Goal: Check status: Check status

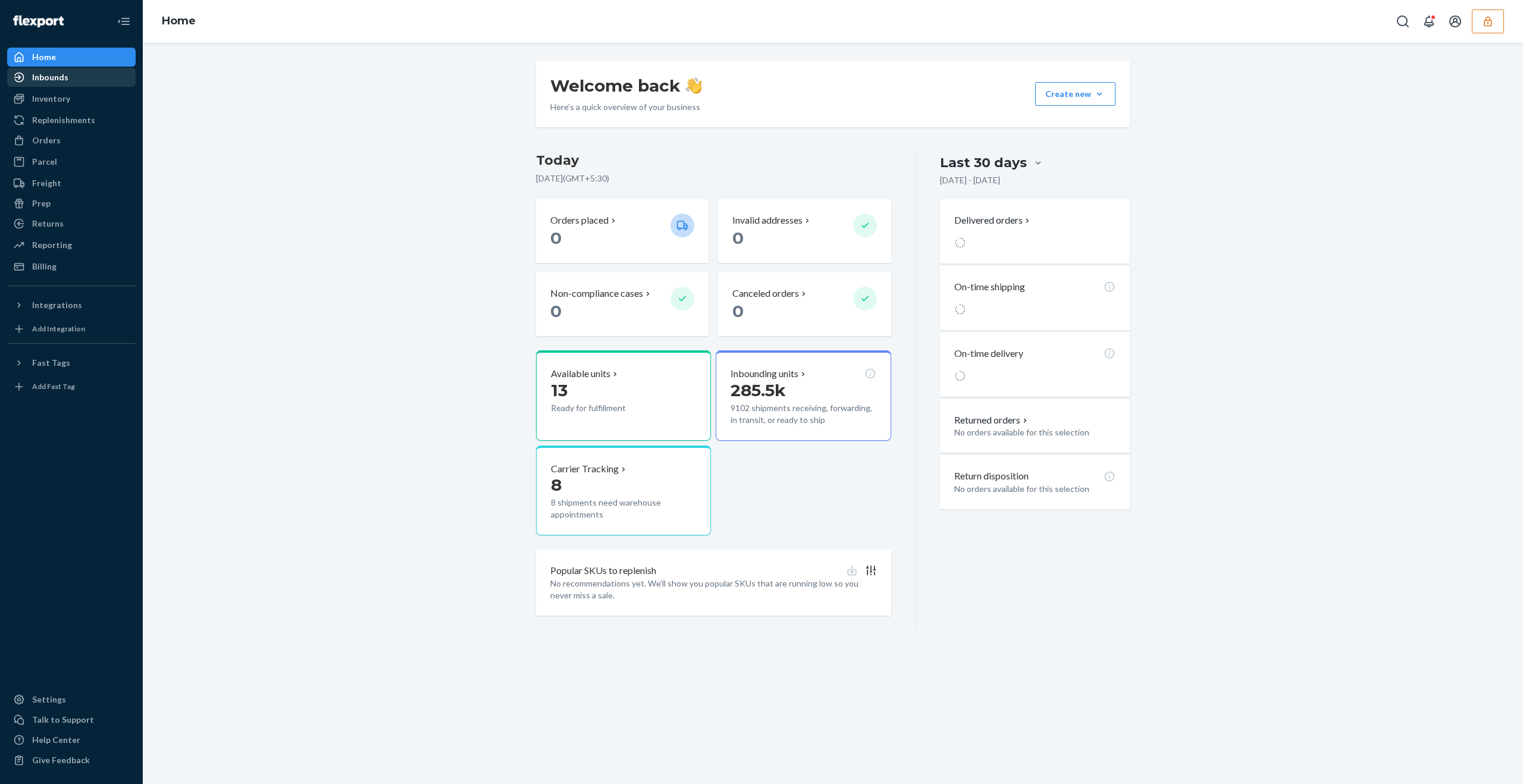
click at [62, 80] on div "Inbounds" at bounding box center [50, 78] width 37 height 12
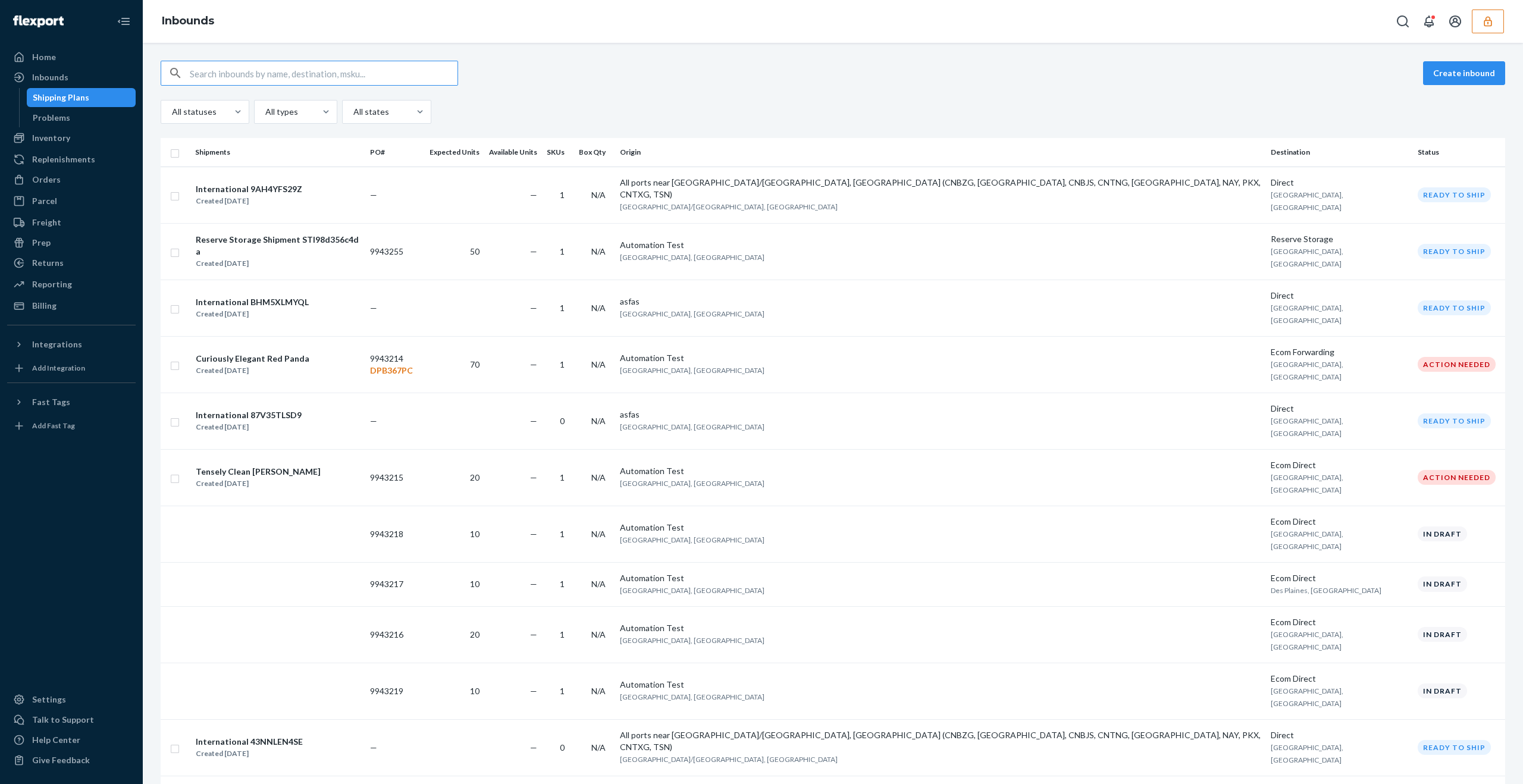
click at [1488, 13] on button "button" at bounding box center [1488, 21] width 32 height 24
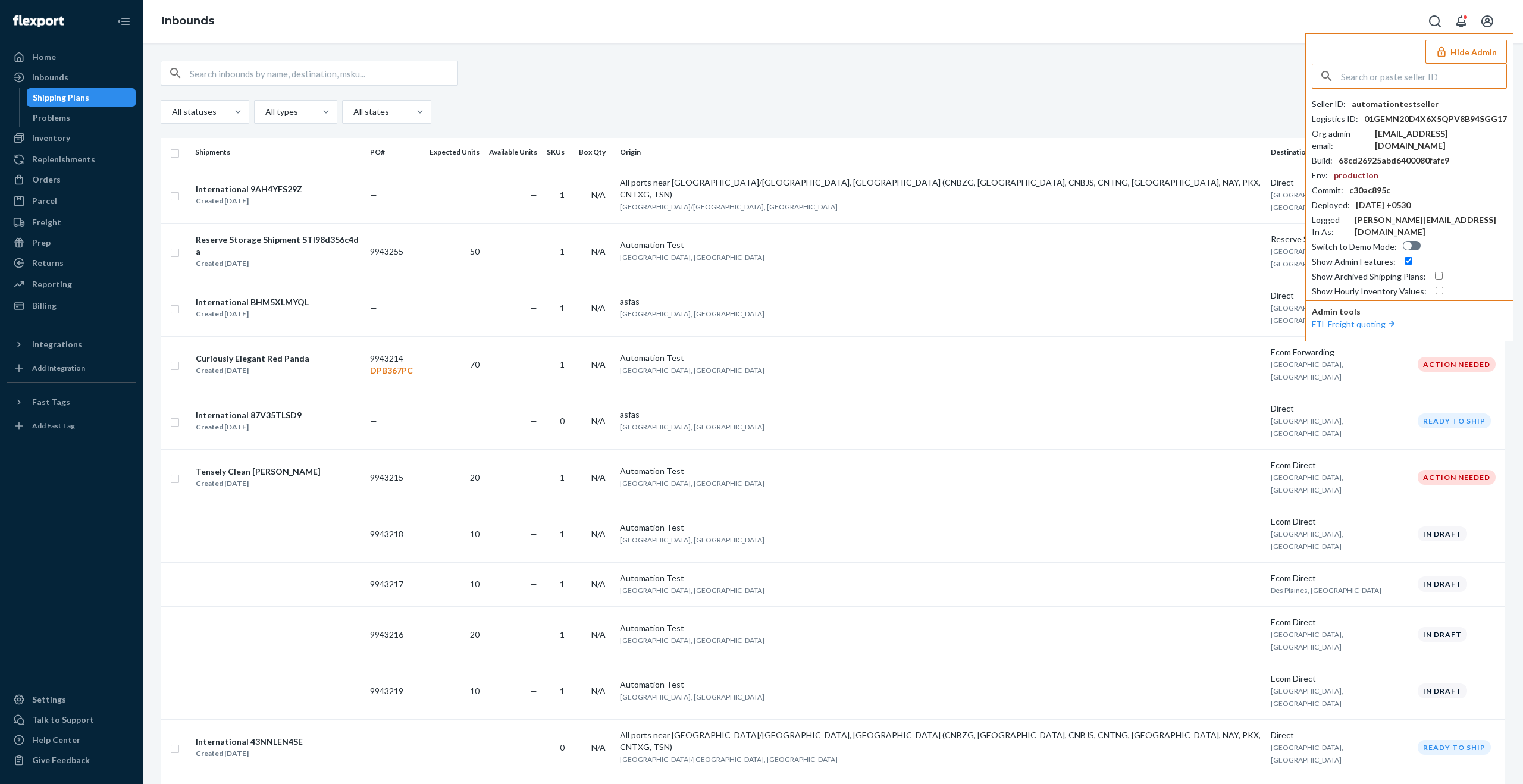
type input "f"
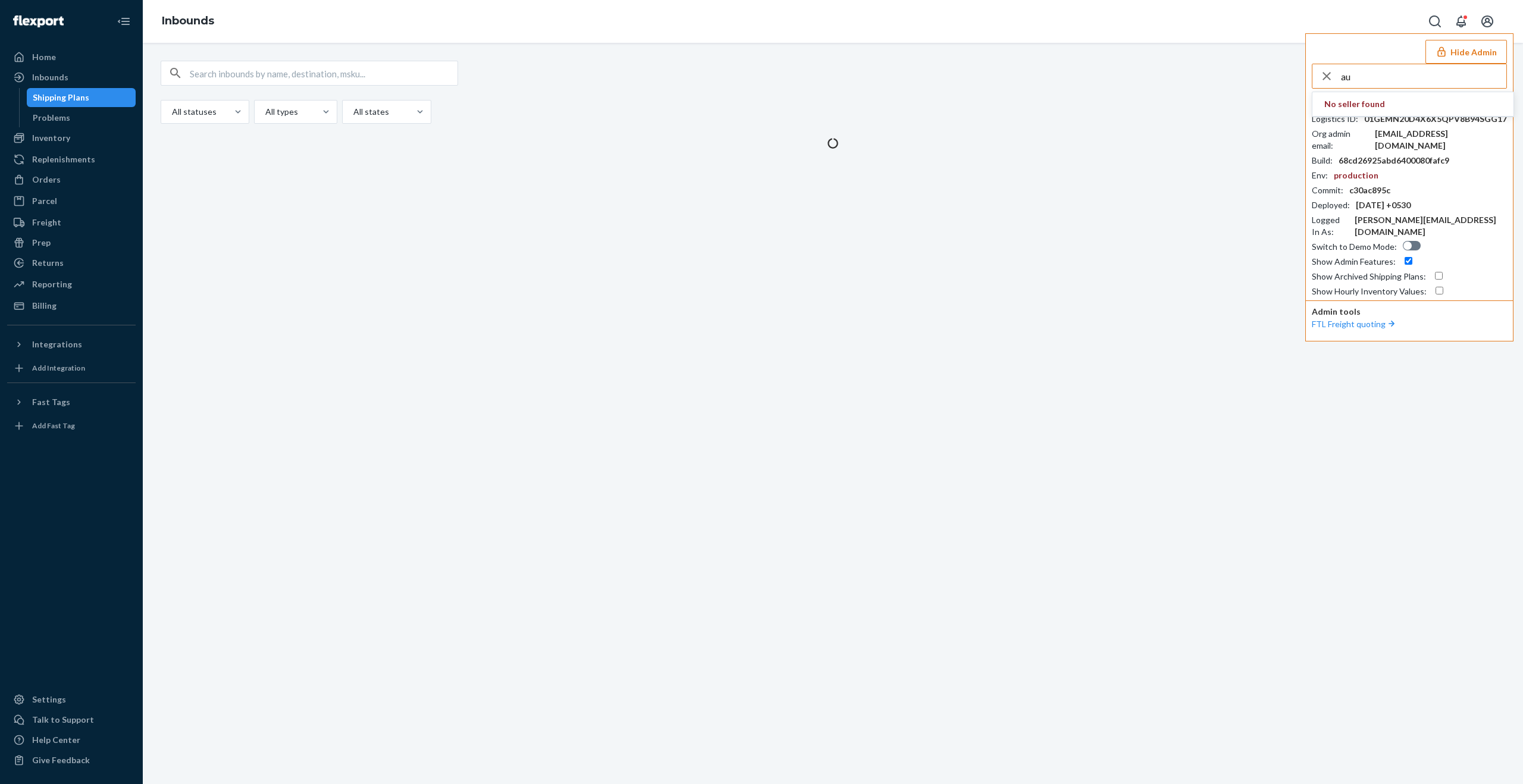
type input "a"
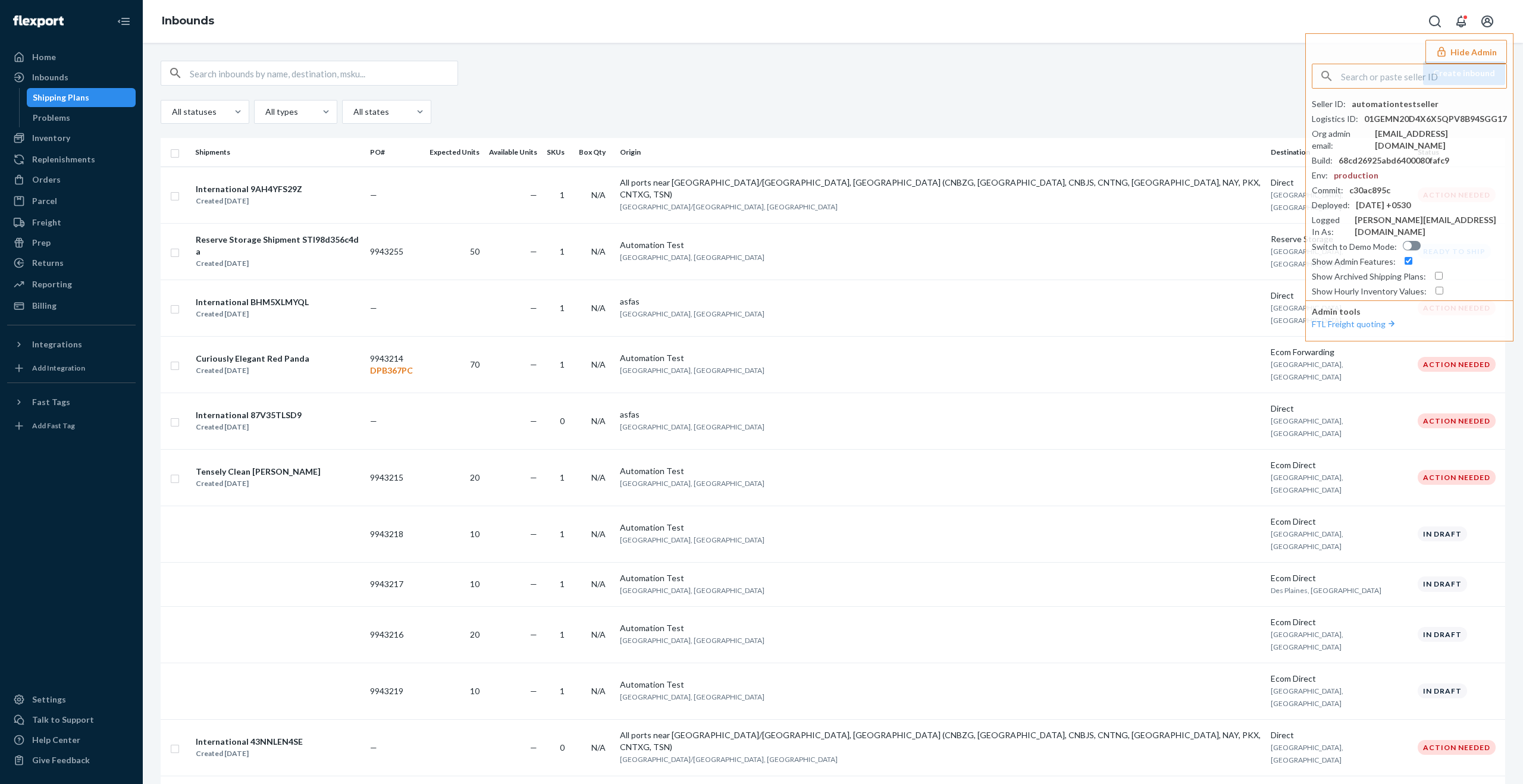
click at [1289, 78] on div "Create inbound" at bounding box center [832, 73] width 1344 height 25
click at [1038, 65] on div "Create inbound" at bounding box center [832, 73] width 1344 height 25
click at [1463, 58] on button "Hide Admin" at bounding box center [1466, 51] width 81 height 24
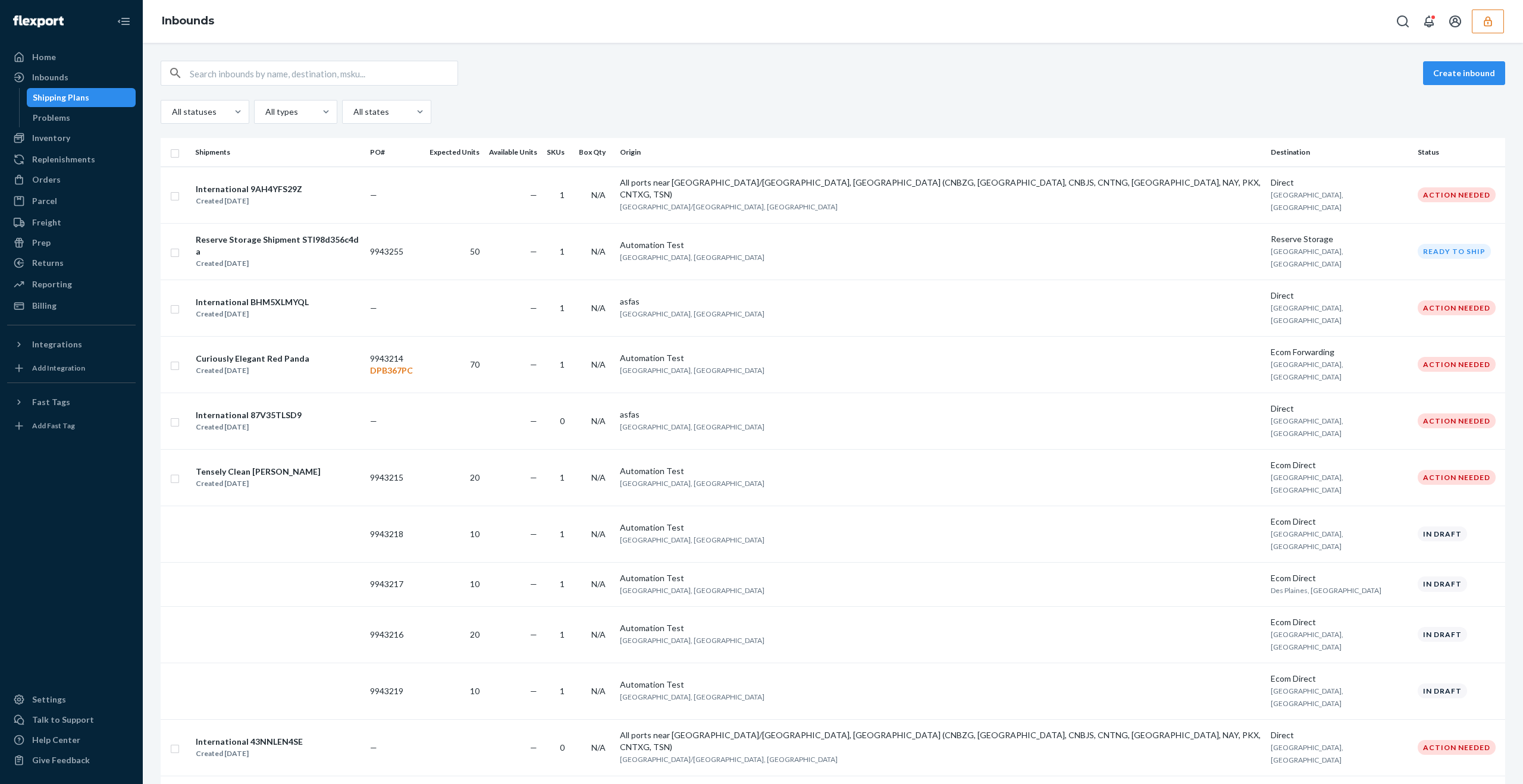
click at [1491, 22] on icon "button" at bounding box center [1487, 21] width 7 height 10
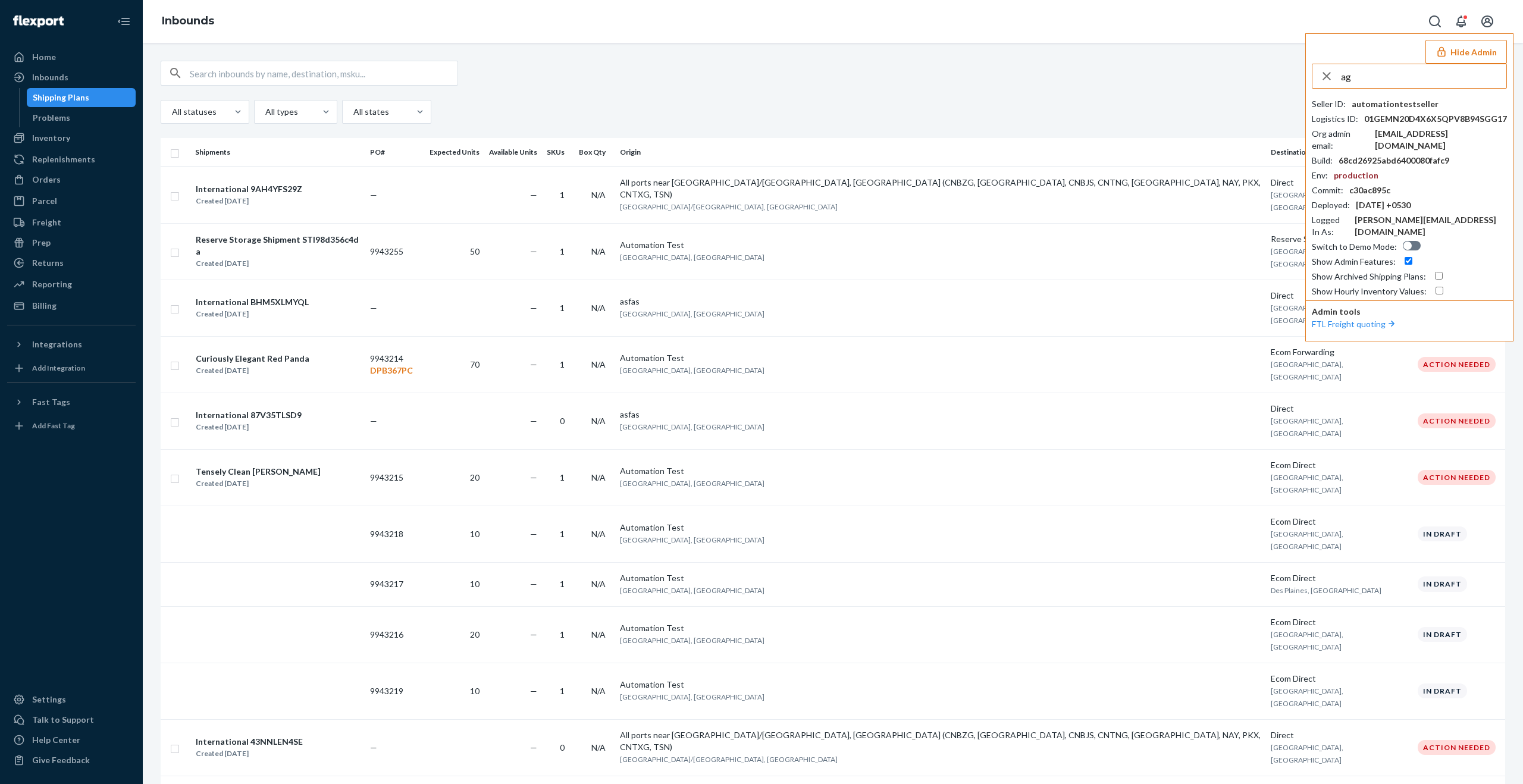
type input "a"
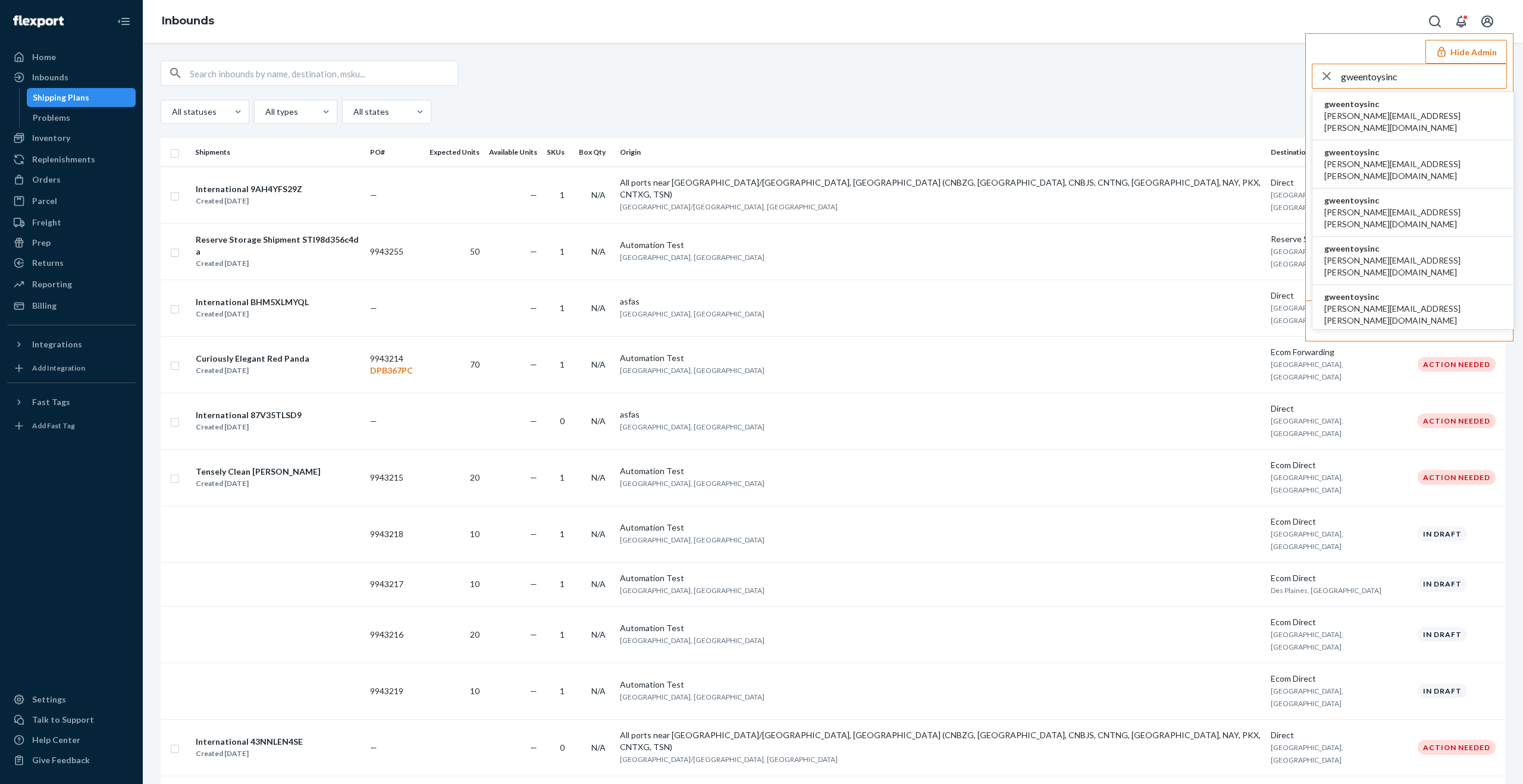
type input "gweentoysinc"
click at [1428, 104] on span "gweentoysinc" at bounding box center [1413, 104] width 177 height 12
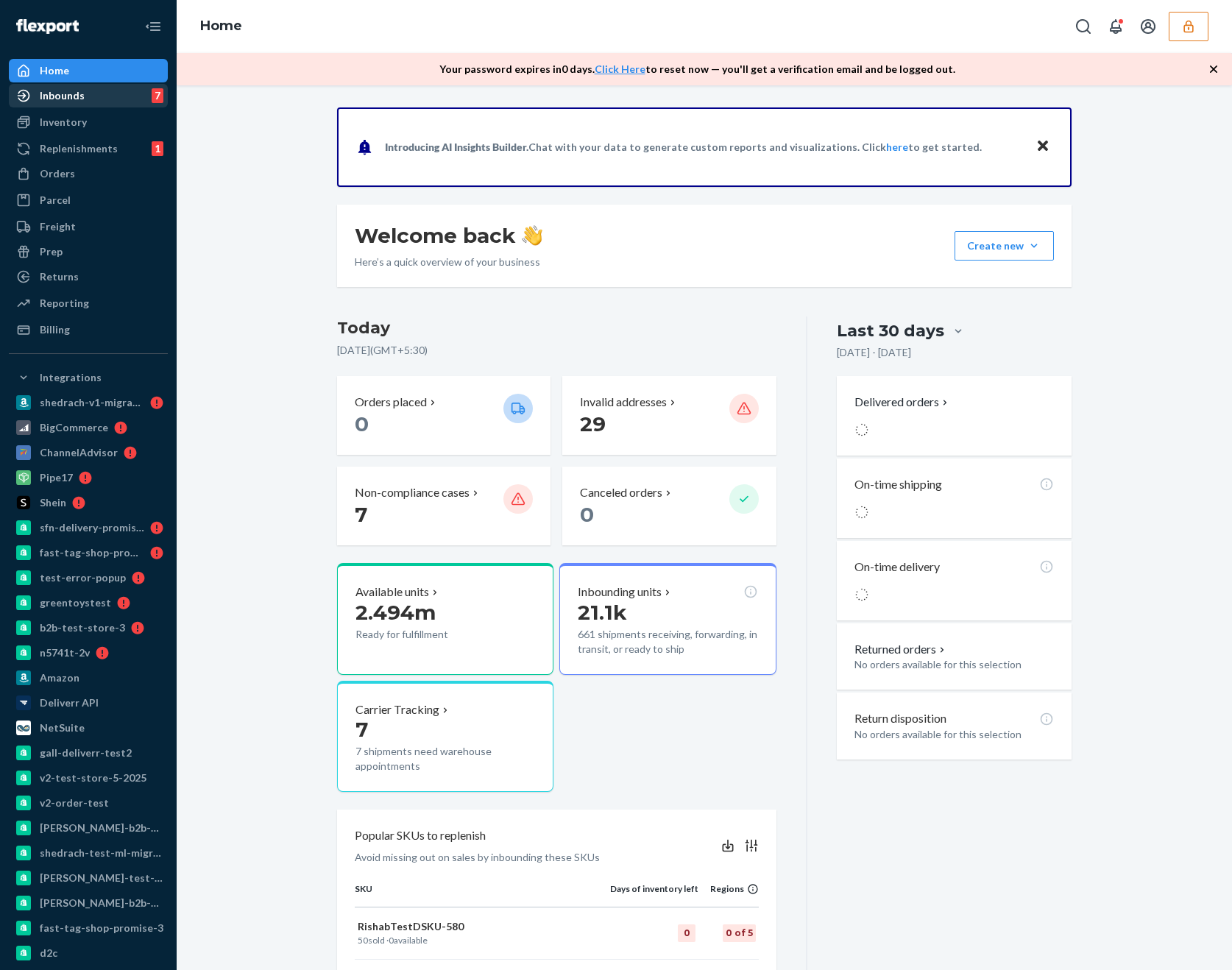
click at [70, 89] on div "Inbounds" at bounding box center [62, 96] width 45 height 15
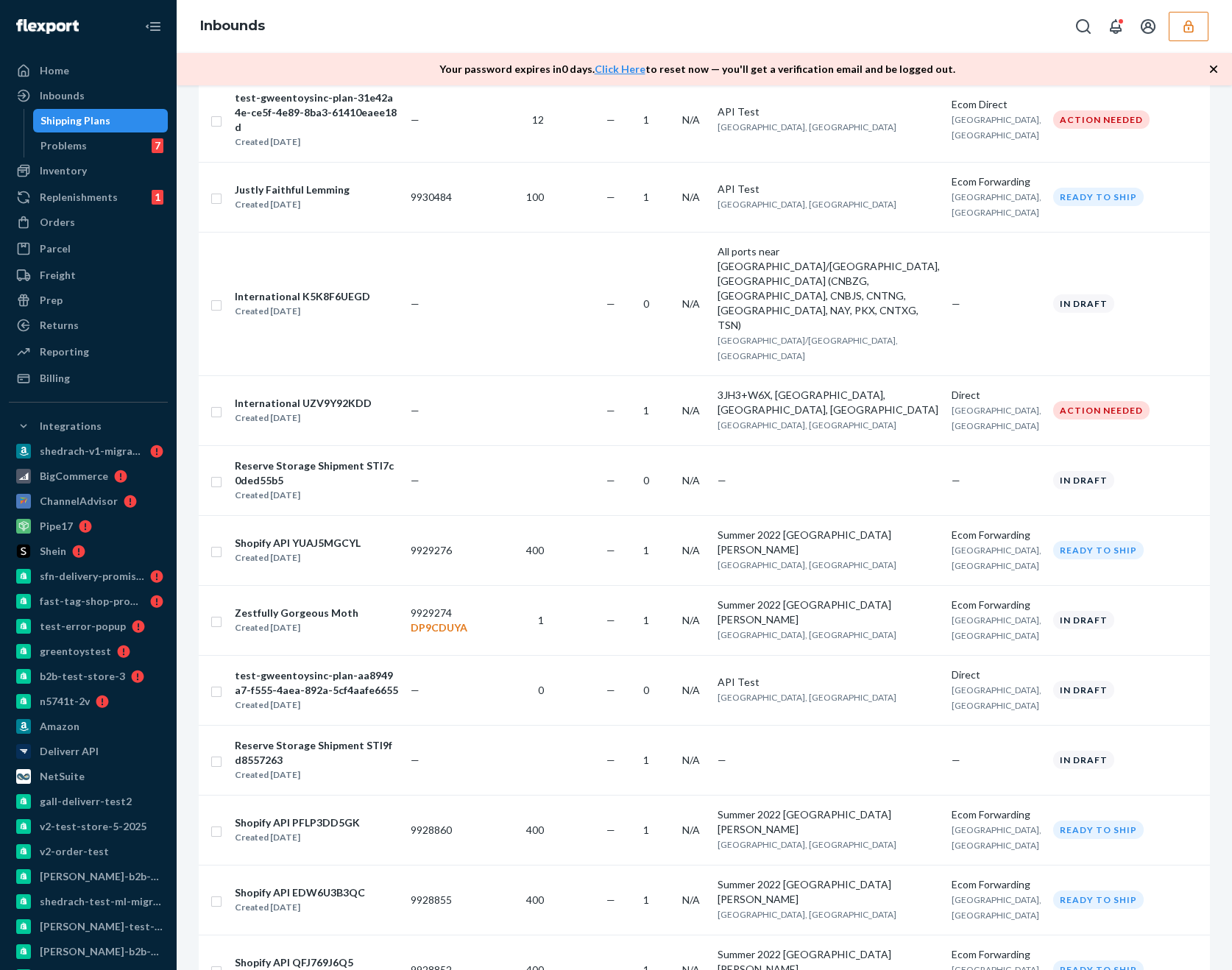
scroll to position [1193, 0]
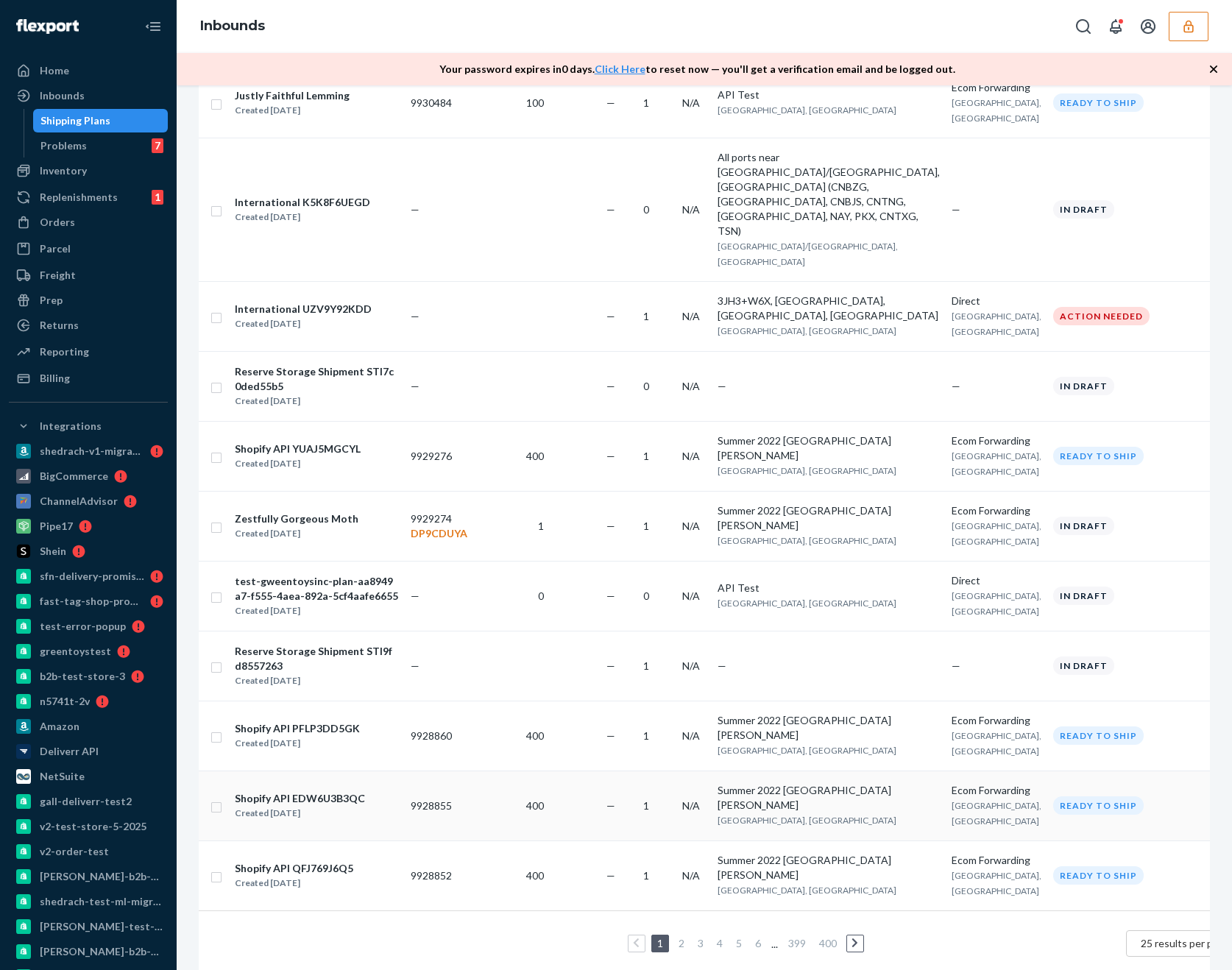
click at [399, 790] on div "Shopify API EDW6U3B3QC Created Sep 9, 2025" at bounding box center [316, 805] width 165 height 31
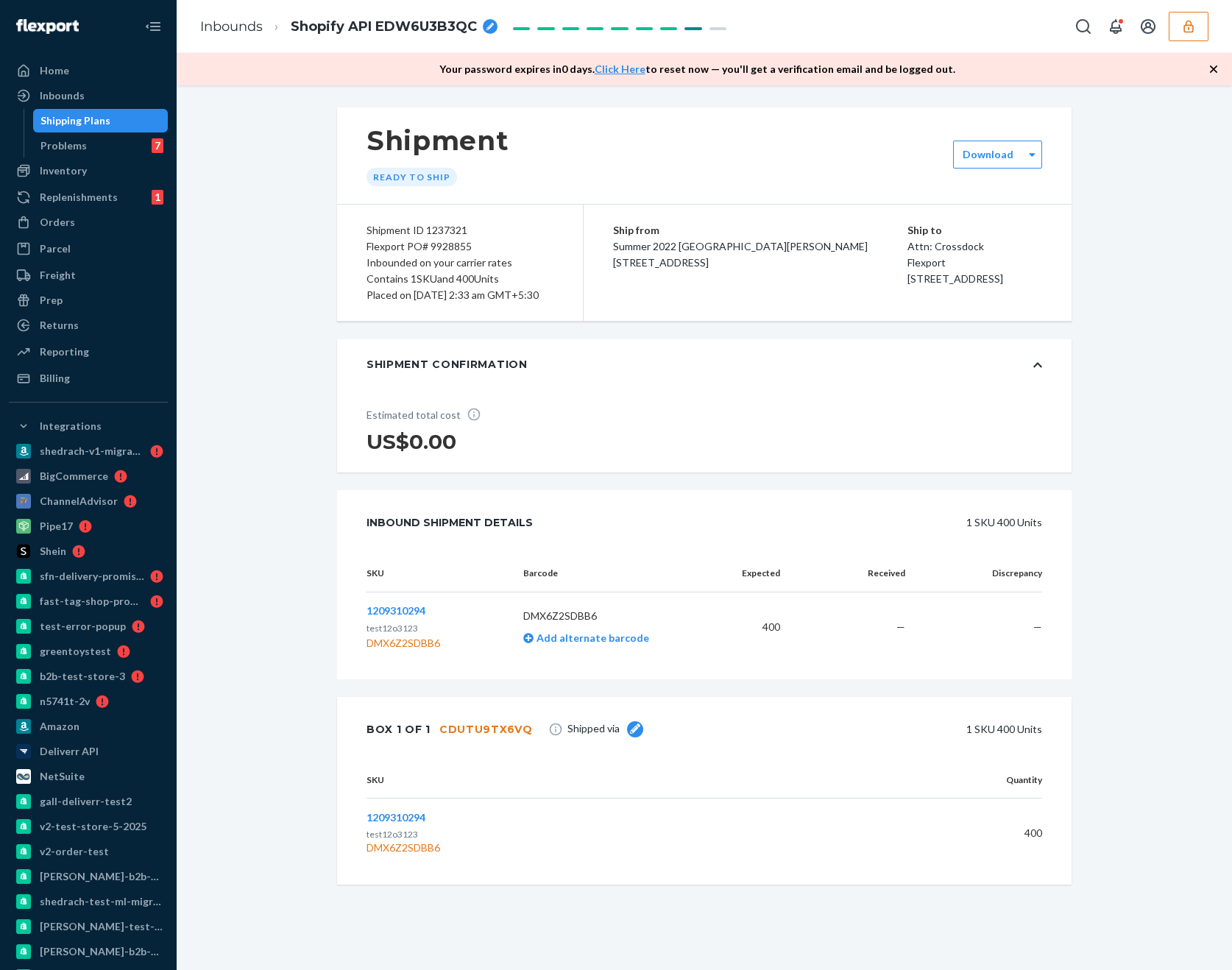
click at [1105, 223] on div "Shipment Ready to ship Download Shipment ID 1237321 Flexport PO# 9928855 Inboun…" at bounding box center [704, 519] width 1034 height 824
click at [1193, 22] on icon "button" at bounding box center [1188, 27] width 15 height 15
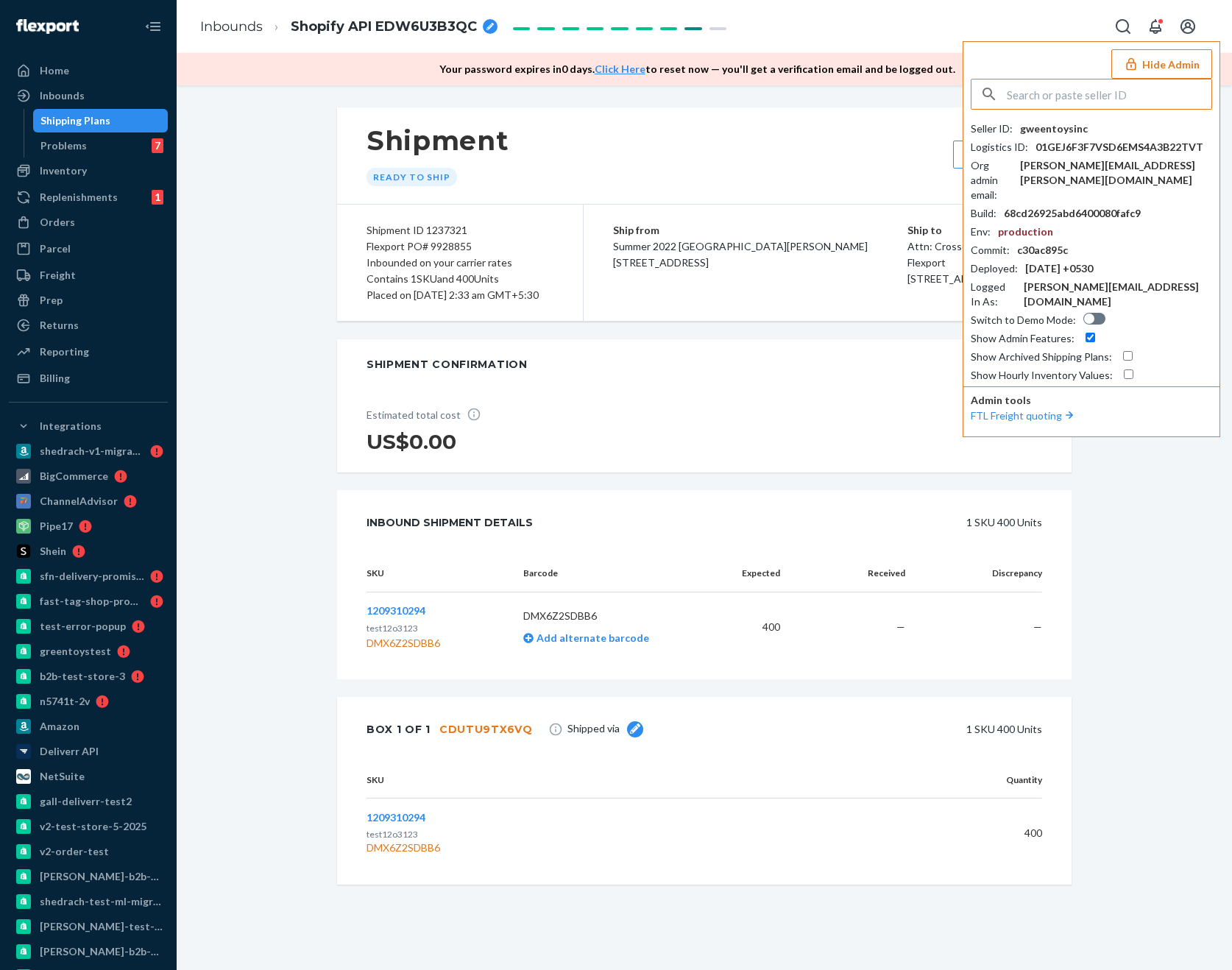
click at [1138, 445] on div "Shipment Ready to ship Download Shipment ID 1237321 Flexport PO# 9928855 Inboun…" at bounding box center [704, 519] width 1034 height 824
click at [1168, 59] on button "Hide Admin" at bounding box center [1162, 64] width 100 height 29
